Goal: Transaction & Acquisition: Obtain resource

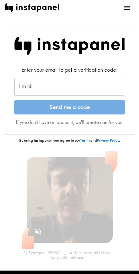
click at [38, 91] on input "Email" at bounding box center [69, 87] width 111 height 18
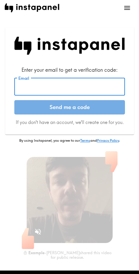
paste input "[EMAIL_ADDRESS][DOMAIN_NAME]"
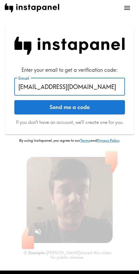
type input "[EMAIL_ADDRESS][DOMAIN_NAME]"
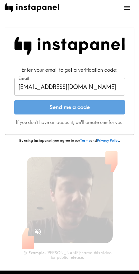
click at [54, 111] on button "Send me a code" at bounding box center [69, 107] width 111 height 14
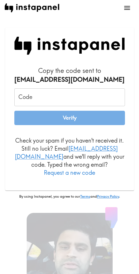
click at [39, 90] on input "Code" at bounding box center [69, 97] width 111 height 18
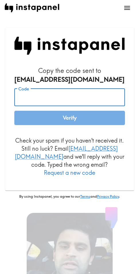
paste input "kpy_9a2_ANe"
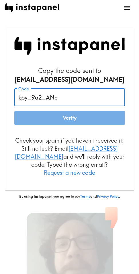
type input "kpy_9a2_ANe"
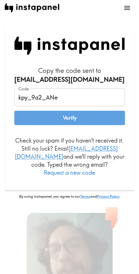
click at [47, 116] on button "Verify" at bounding box center [69, 118] width 111 height 14
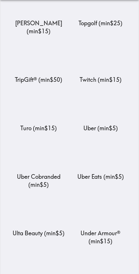
scroll to position [6867, 0]
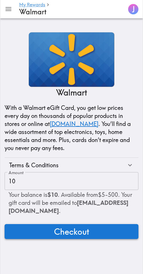
click at [61, 230] on span "Checkout" at bounding box center [71, 231] width 35 height 11
